Goal: Information Seeking & Learning: Learn about a topic

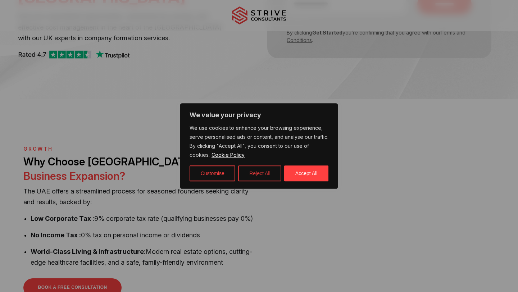
click at [248, 174] on button "Reject All" at bounding box center [259, 173] width 43 height 16
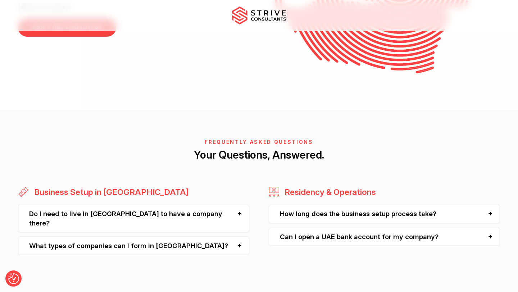
scroll to position [1756, 0]
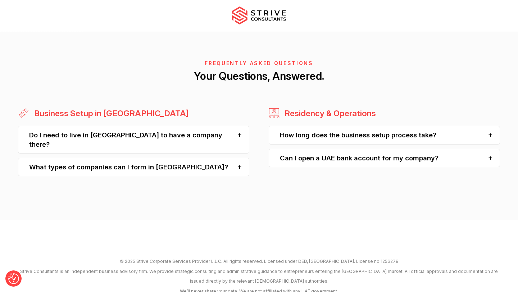
click at [336, 126] on div "How long does the business setup process take?" at bounding box center [384, 135] width 231 height 18
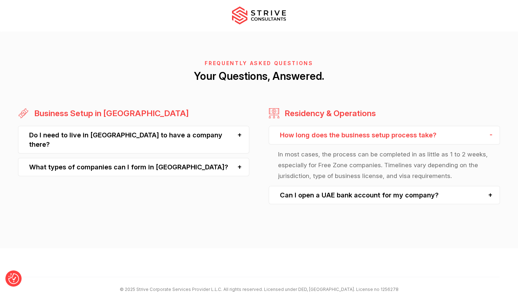
click at [336, 126] on div "How long does the business setup process take?" at bounding box center [384, 135] width 231 height 18
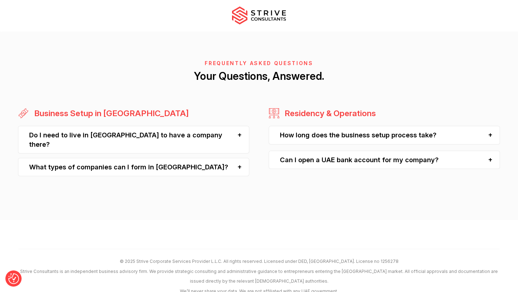
click at [336, 146] on div "Residency & Operations How long does the business setup process take? In most c…" at bounding box center [384, 144] width 231 height 73
click at [338, 149] on div "Can I open a UAE bank account for my company?" at bounding box center [384, 158] width 231 height 18
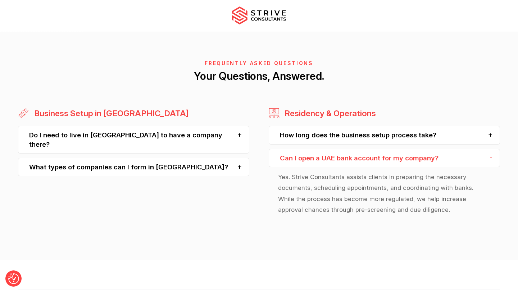
click at [338, 149] on div "Can I open a UAE bank account for my company?" at bounding box center [384, 158] width 231 height 18
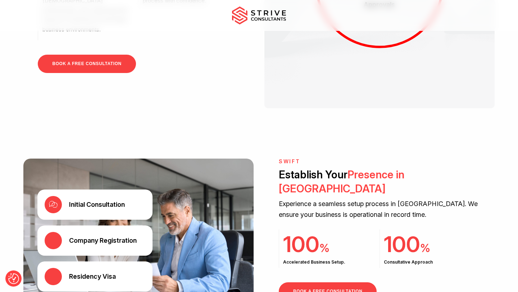
scroll to position [767, 0]
